Goal: Transaction & Acquisition: Book appointment/travel/reservation

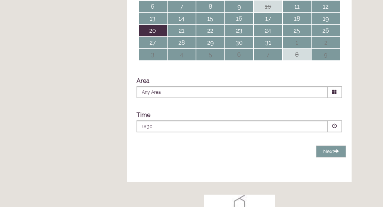
scroll to position [233, 0]
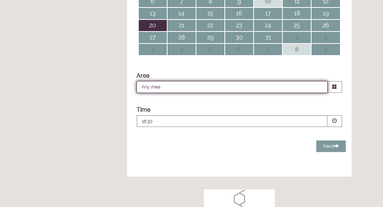
click at [169, 93] on input "Any Area" at bounding box center [232, 87] width 191 height 12
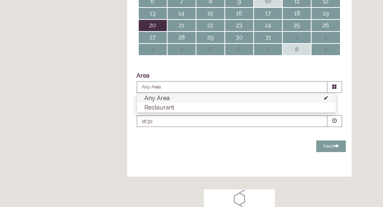
click at [181, 152] on div "Change Venue Next Loading..." at bounding box center [239, 146] width 213 height 12
click at [171, 103] on li "Any Area" at bounding box center [236, 97] width 199 height 9
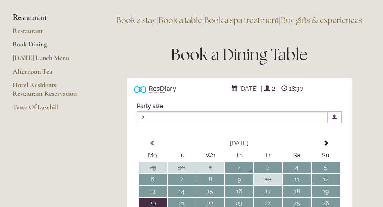
scroll to position [48, 0]
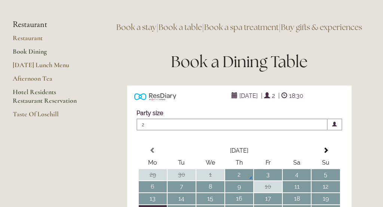
click at [42, 91] on link "Hotel Residents Restaurant Reservation" at bounding box center [49, 99] width 72 height 22
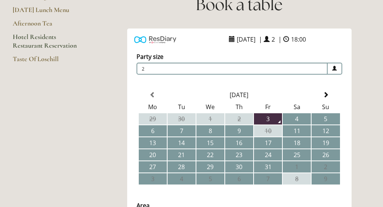
scroll to position [101, 0]
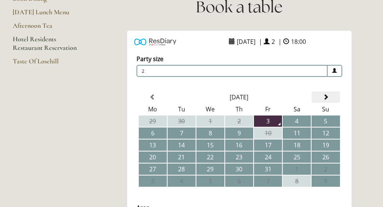
click at [326, 94] on span at bounding box center [326, 97] width 6 height 6
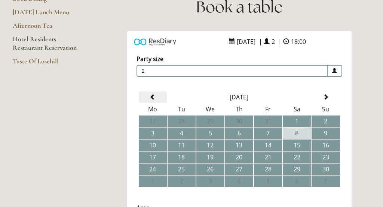
click at [151, 97] on span at bounding box center [153, 97] width 6 height 6
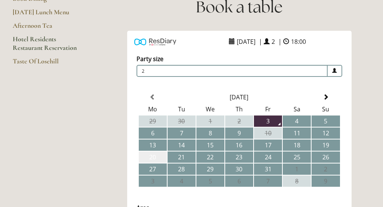
click at [153, 155] on td "20" at bounding box center [153, 156] width 28 height 11
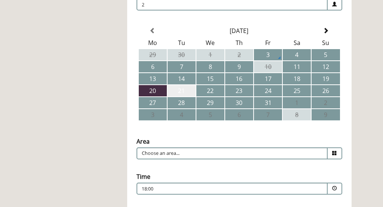
scroll to position [168, 0]
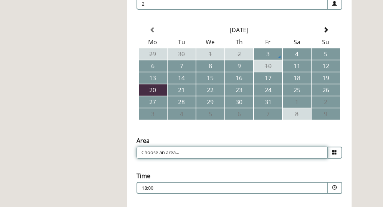
click at [163, 154] on input "Choose an area..." at bounding box center [232, 152] width 191 height 12
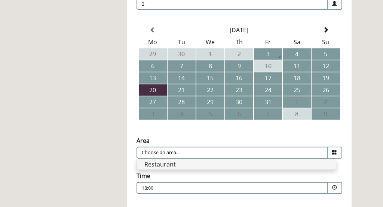
click at [171, 163] on li "Restaurant" at bounding box center [236, 164] width 199 height 10
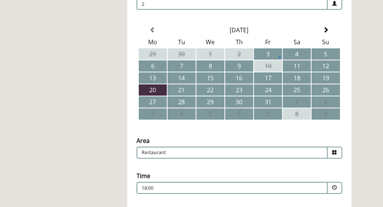
click at [159, 187] on p "18:00" at bounding box center [210, 188] width 136 height 7
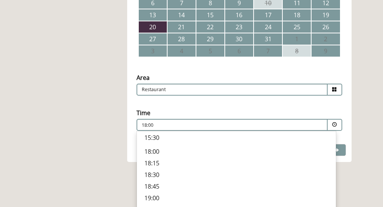
scroll to position [237, 0]
click at [154, 169] on p "18:30" at bounding box center [237, 173] width 184 height 8
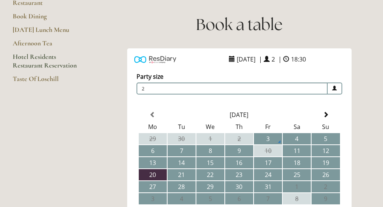
scroll to position [84, 0]
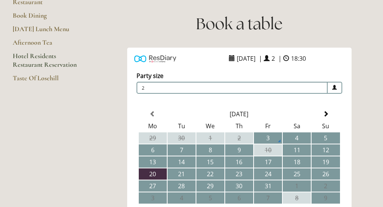
click at [164, 87] on span "2" at bounding box center [232, 88] width 191 height 12
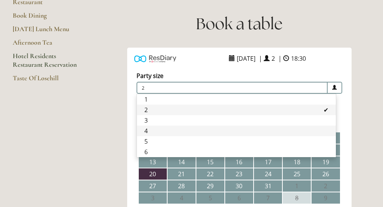
click at [152, 130] on li "4" at bounding box center [236, 130] width 199 height 10
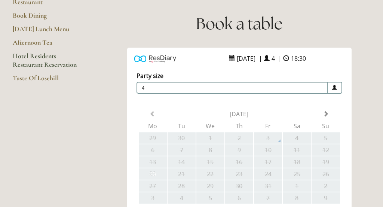
type input "Restaurant"
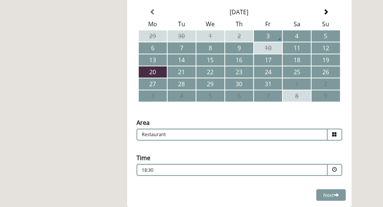
scroll to position [194, 0]
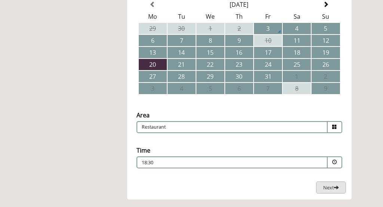
click at [331, 188] on span "Next" at bounding box center [332, 187] width 16 height 7
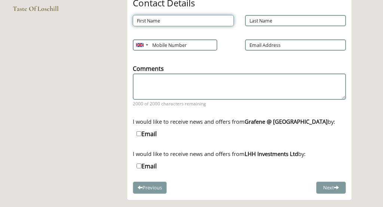
click at [148, 22] on input "First Name" at bounding box center [183, 20] width 101 height 11
type input "<"
type input "Malcolm"
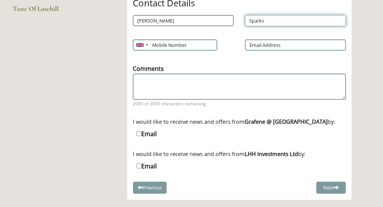
type input "Sparks"
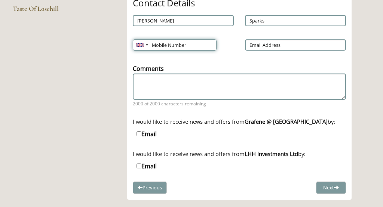
click at [171, 43] on input "Mobile Number" at bounding box center [175, 44] width 84 height 11
type input "7535000256"
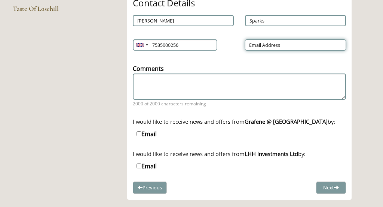
click at [256, 45] on input "Email Address" at bounding box center [295, 44] width 101 height 11
type input "holly@congreve.com"
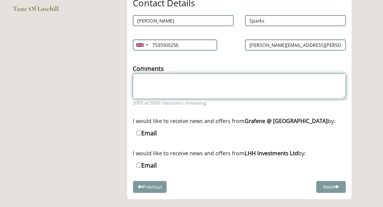
click at [201, 80] on textarea "Comments" at bounding box center [239, 85] width 213 height 25
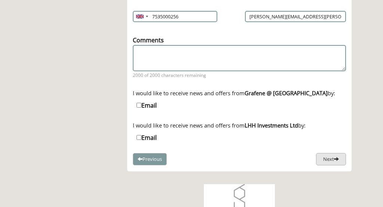
click at [326, 159] on button "Next" at bounding box center [331, 159] width 30 height 12
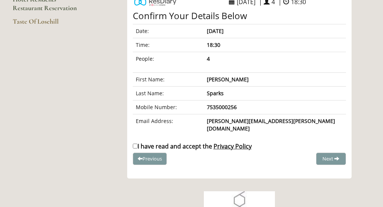
click at [135, 143] on input "I have read and accept the Privacy Policy" at bounding box center [135, 145] width 5 height 5
checkbox input "true"
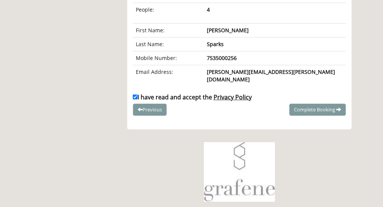
scroll to position [189, 0]
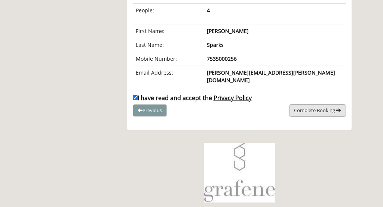
click at [312, 107] on span "Complete Booking" at bounding box center [314, 110] width 41 height 7
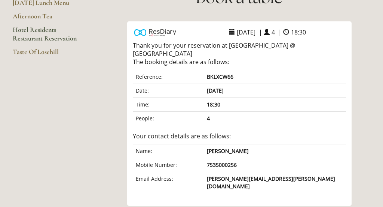
scroll to position [0, 0]
